Goal: Information Seeking & Learning: Learn about a topic

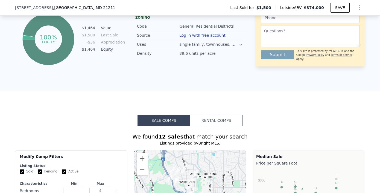
scroll to position [374, 0]
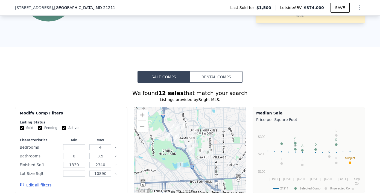
click at [232, 78] on button "Rental Comps" at bounding box center [216, 76] width 52 height 11
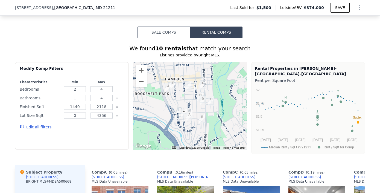
scroll to position [421, 0]
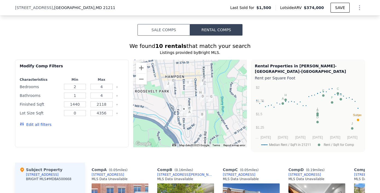
click at [174, 29] on button "Sale Comps" at bounding box center [163, 29] width 52 height 11
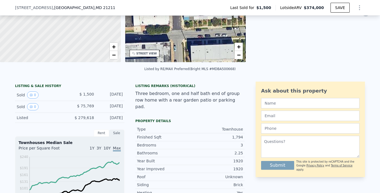
scroll to position [76, 0]
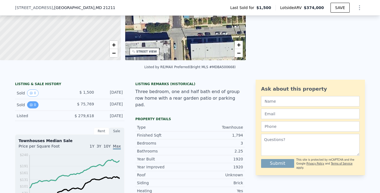
click at [30, 102] on button "0" at bounding box center [32, 104] width 11 height 7
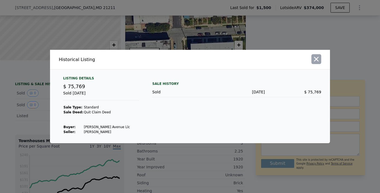
click at [316, 63] on icon "button" at bounding box center [316, 59] width 8 height 8
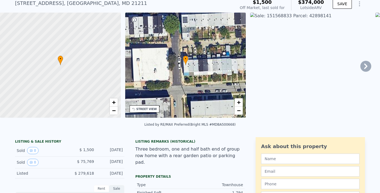
scroll to position [0, 0]
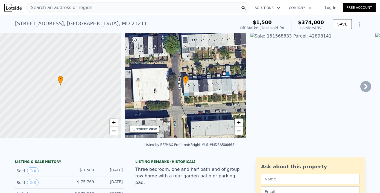
click at [366, 85] on icon at bounding box center [365, 86] width 3 height 5
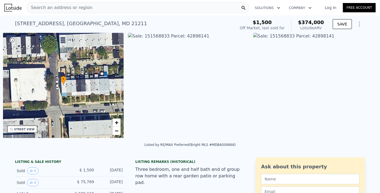
scroll to position [0, 127]
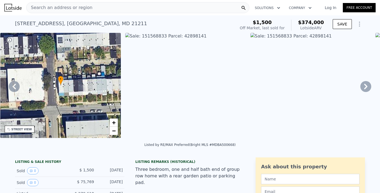
click at [370, 84] on icon at bounding box center [365, 86] width 11 height 11
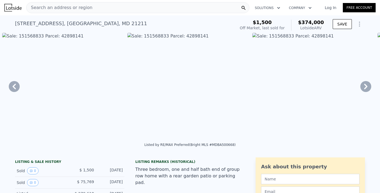
click at [364, 85] on icon at bounding box center [365, 86] width 11 height 11
click at [364, 85] on img at bounding box center [312, 85] width 121 height 105
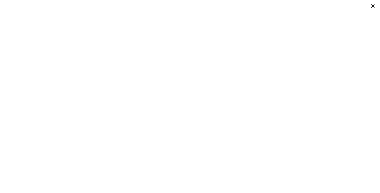
click at [373, 4] on icon at bounding box center [373, 6] width 8 height 8
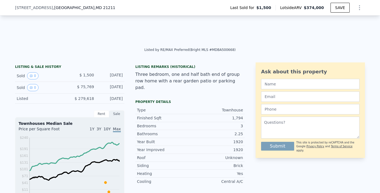
scroll to position [122, 0]
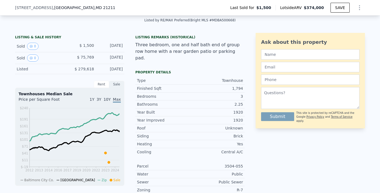
click at [102, 81] on div "Rent" at bounding box center [101, 84] width 15 height 7
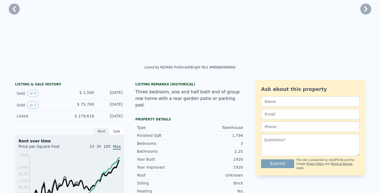
scroll to position [0, 0]
